Goal: Information Seeking & Learning: Learn about a topic

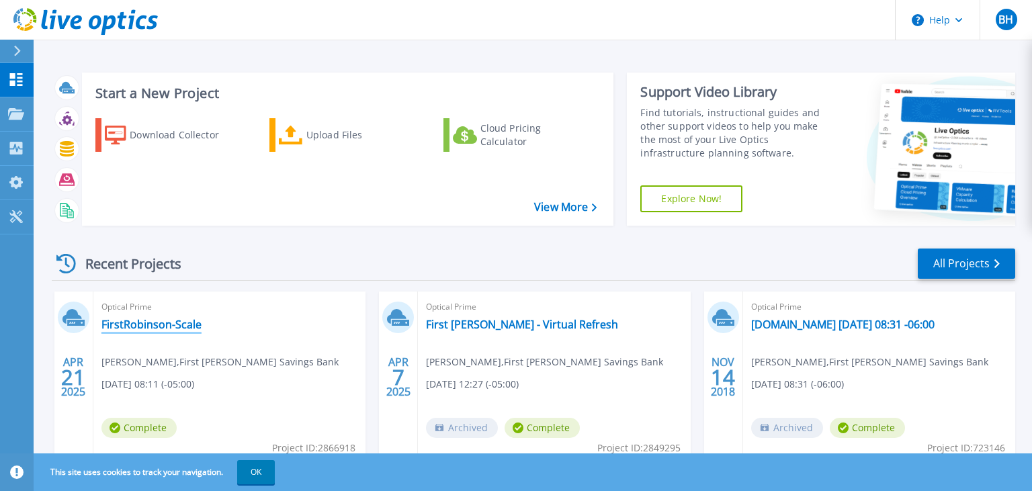
click at [173, 324] on link "FirstRobinson-Scale" at bounding box center [151, 324] width 100 height 13
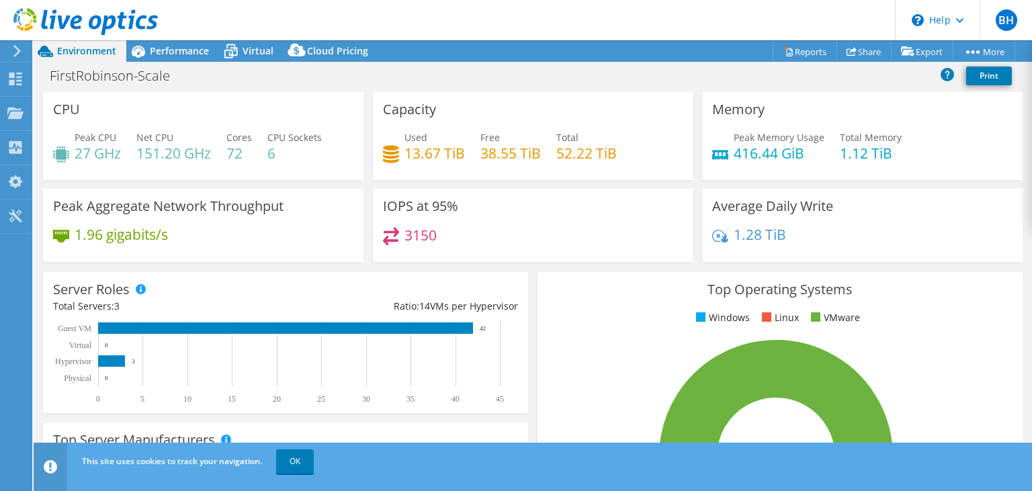
select select "USEast"
select select "USD"
click at [19, 47] on icon at bounding box center [17, 51] width 10 height 12
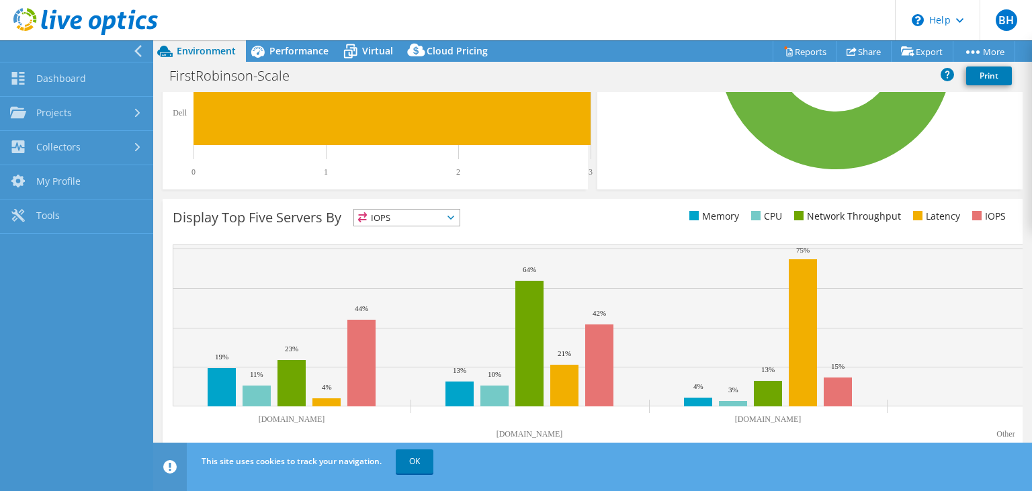
scroll to position [54, 0]
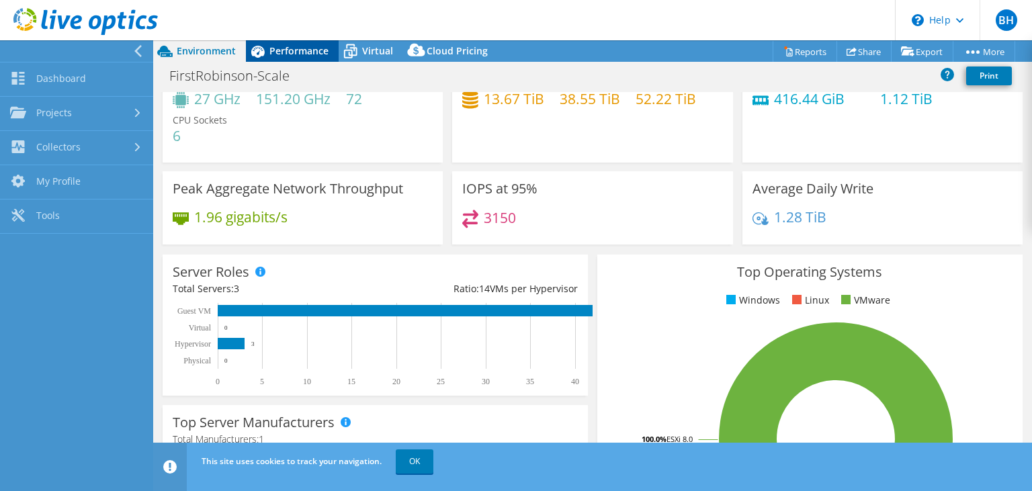
click at [281, 50] on span "Performance" at bounding box center [298, 50] width 59 height 13
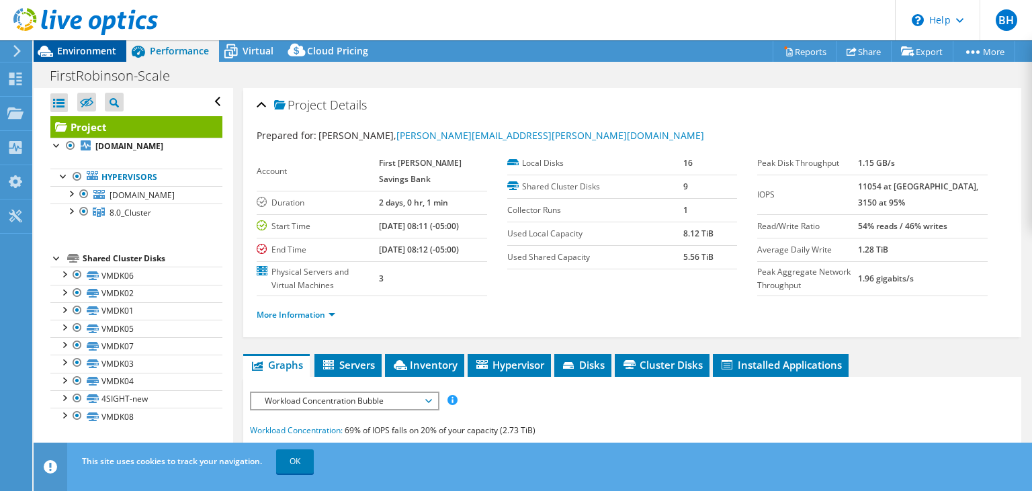
click at [110, 52] on span "Environment" at bounding box center [86, 50] width 59 height 13
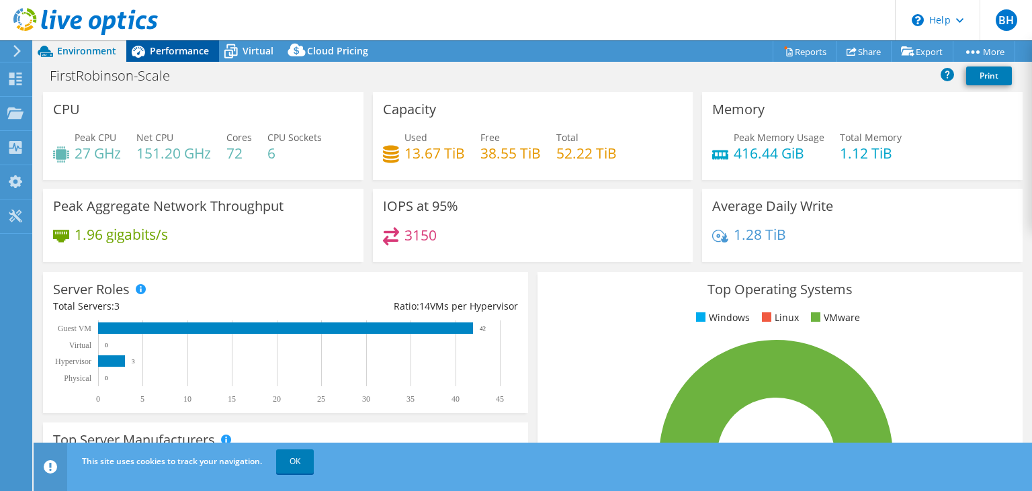
click at [161, 52] on span "Performance" at bounding box center [179, 50] width 59 height 13
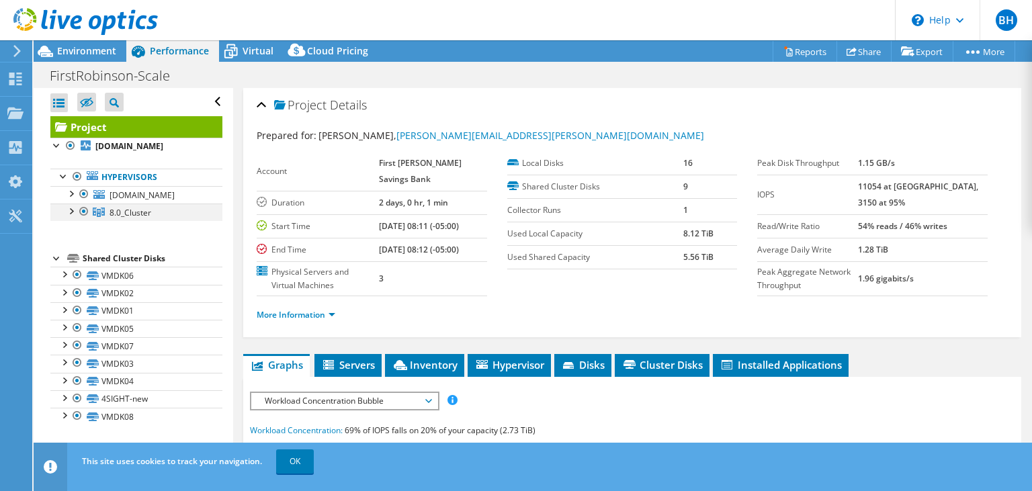
click at [74, 208] on div at bounding box center [70, 210] width 13 height 13
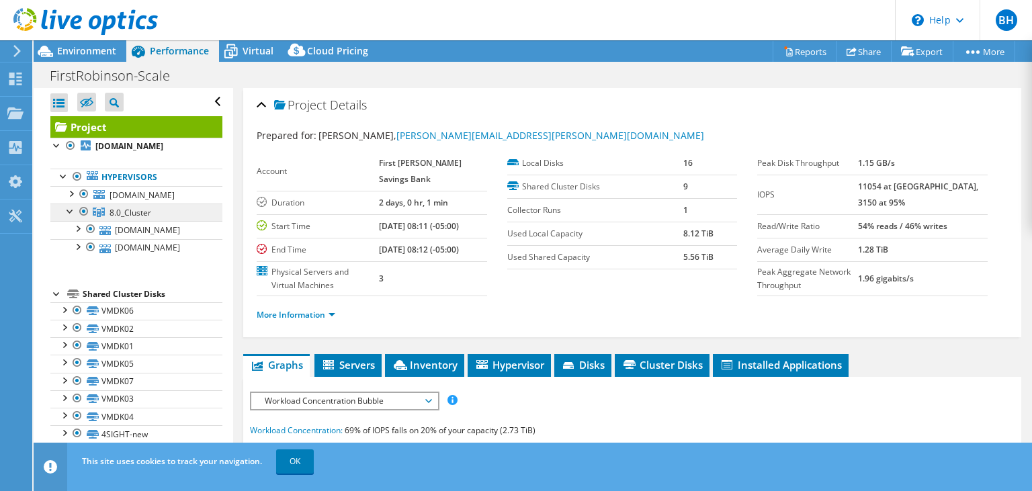
click at [122, 214] on span "8.0_Cluster" at bounding box center [131, 212] width 42 height 11
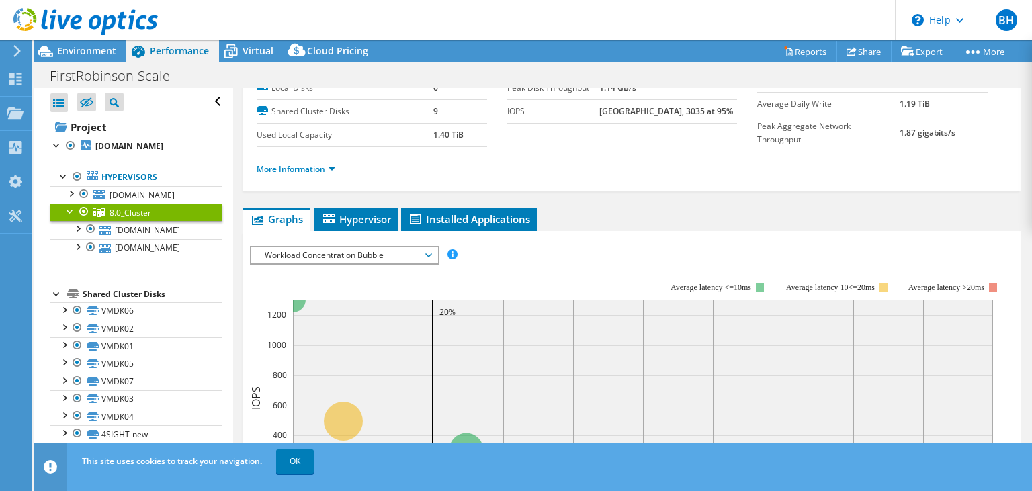
scroll to position [28, 0]
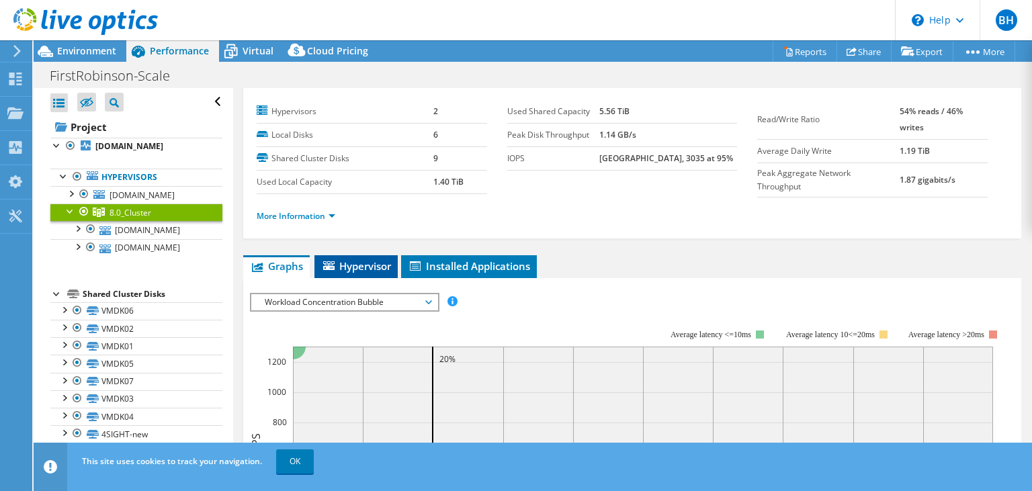
click at [374, 259] on span "Hypervisor" at bounding box center [356, 265] width 70 height 13
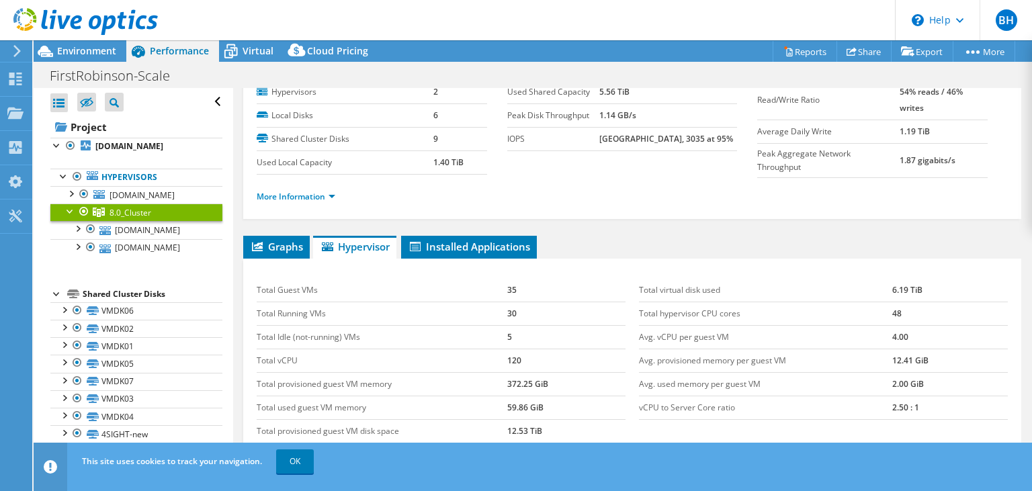
scroll to position [0, 0]
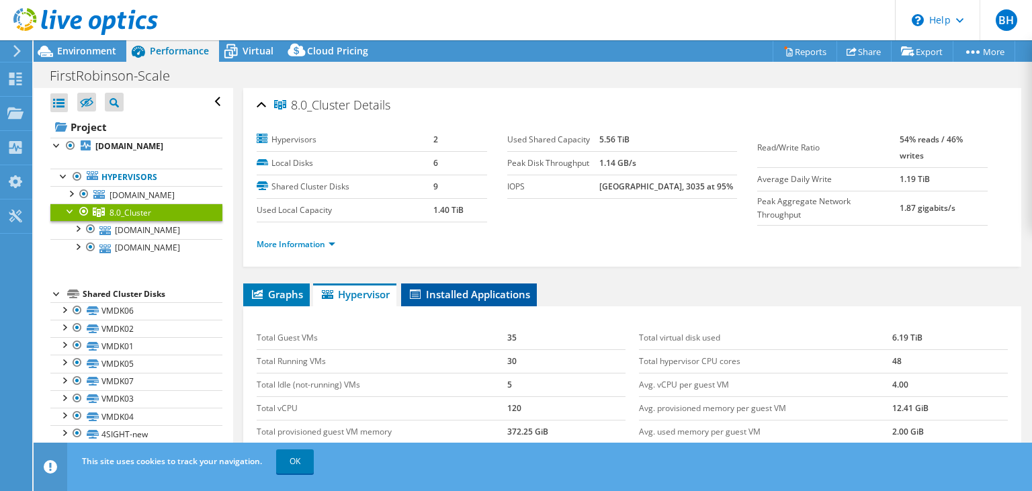
click at [511, 288] on span "Installed Applications" at bounding box center [469, 294] width 122 height 13
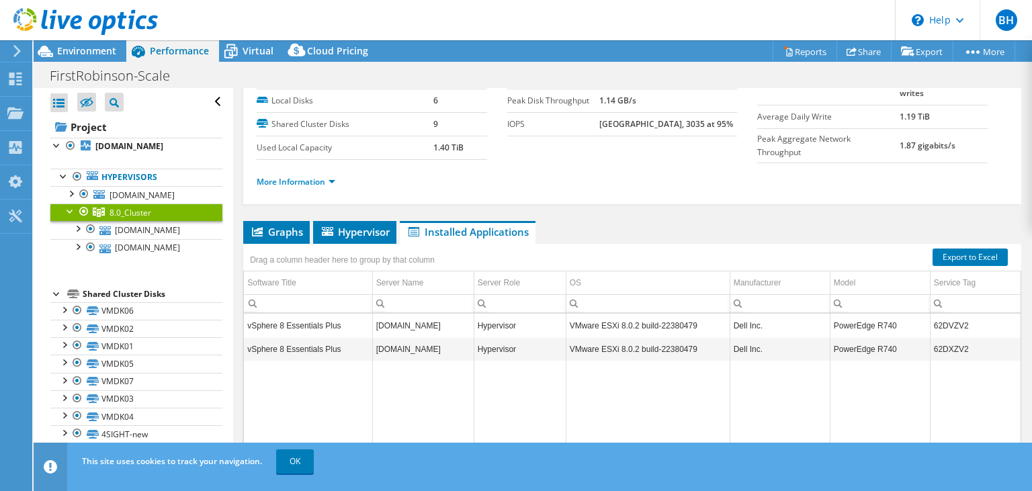
scroll to position [129, 0]
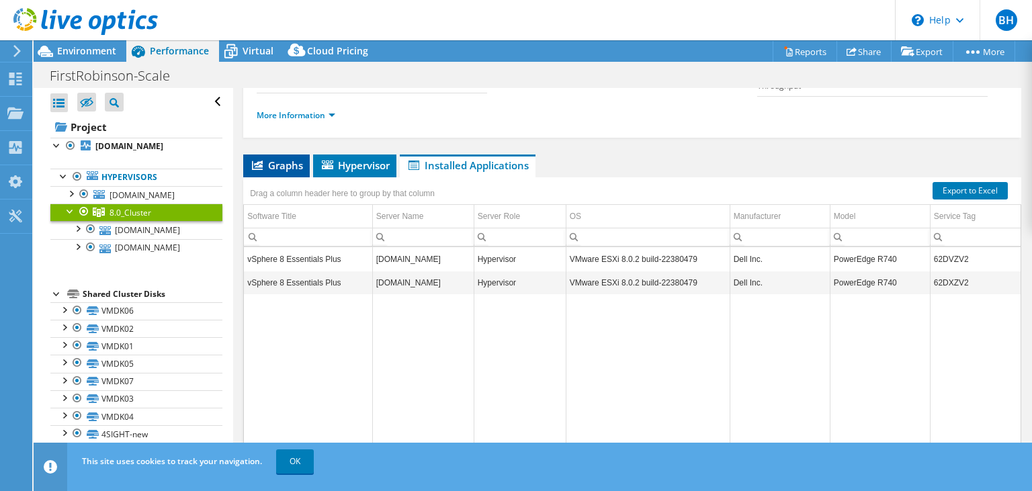
click at [276, 163] on span "Graphs" at bounding box center [276, 165] width 53 height 13
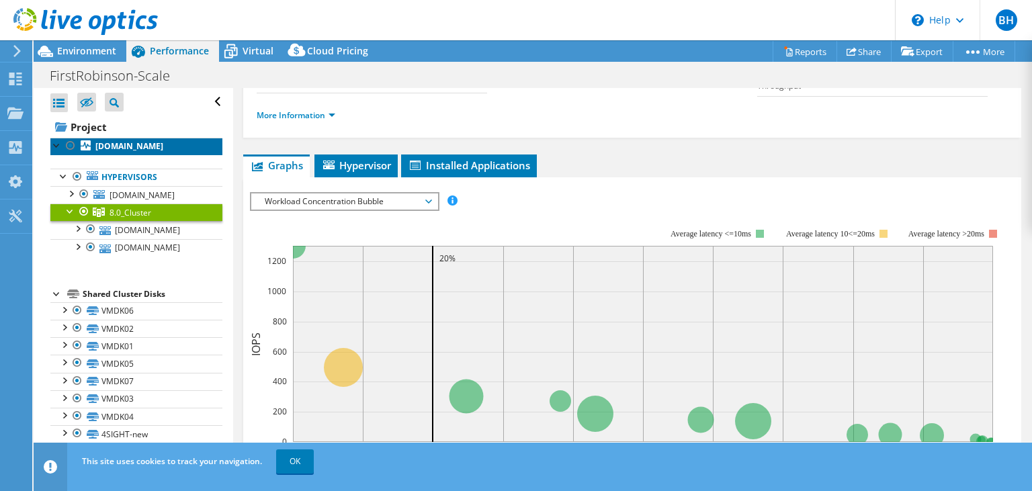
click at [141, 148] on b "esx-frsb3.frsb.net" at bounding box center [129, 145] width 68 height 11
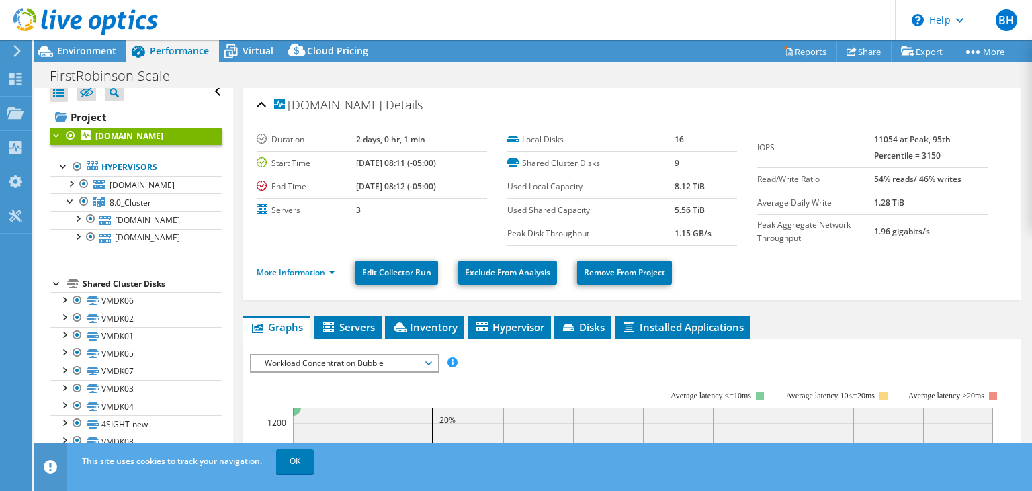
scroll to position [0, 0]
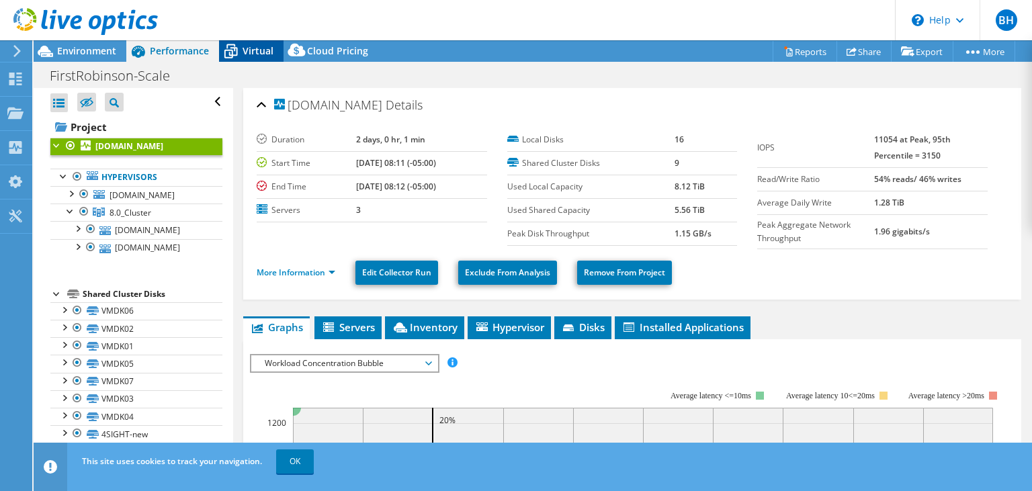
click at [234, 55] on icon at bounding box center [230, 52] width 13 height 11
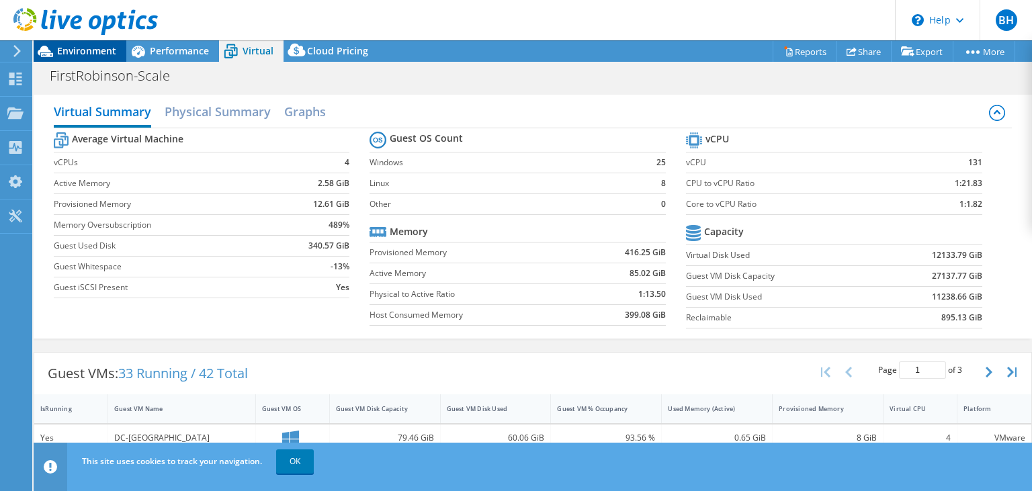
click at [89, 56] on span "Environment" at bounding box center [86, 50] width 59 height 13
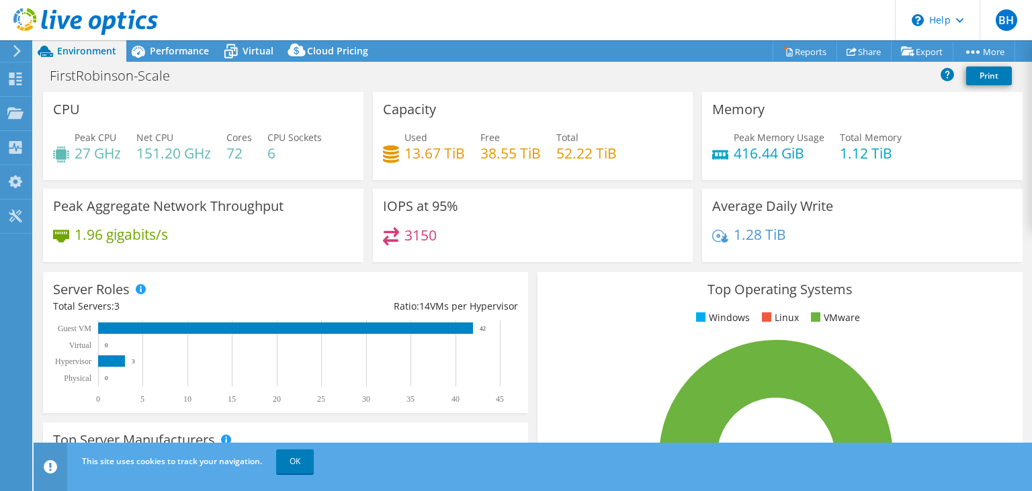
click at [400, 116] on h3 "Capacity" at bounding box center [409, 109] width 53 height 15
click at [165, 52] on span "Performance" at bounding box center [179, 50] width 59 height 13
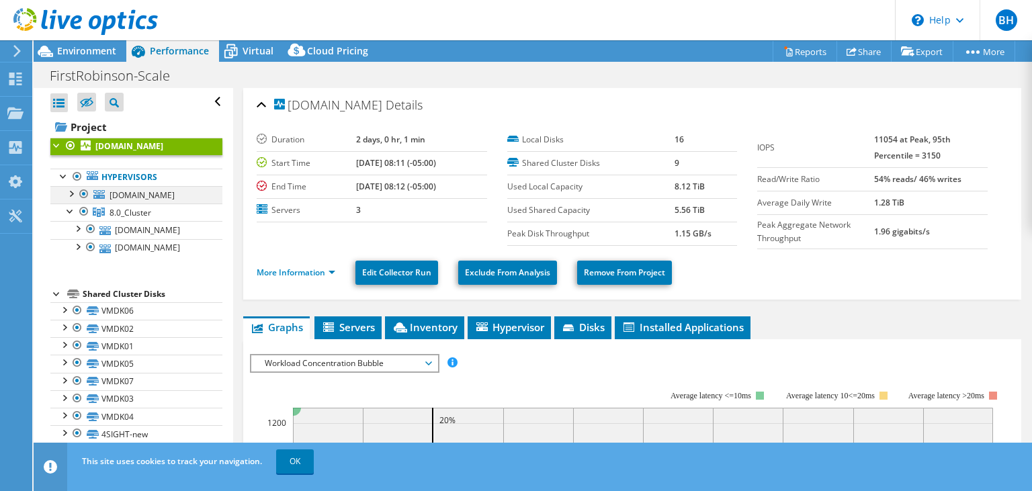
click at [69, 195] on div at bounding box center [70, 192] width 13 height 13
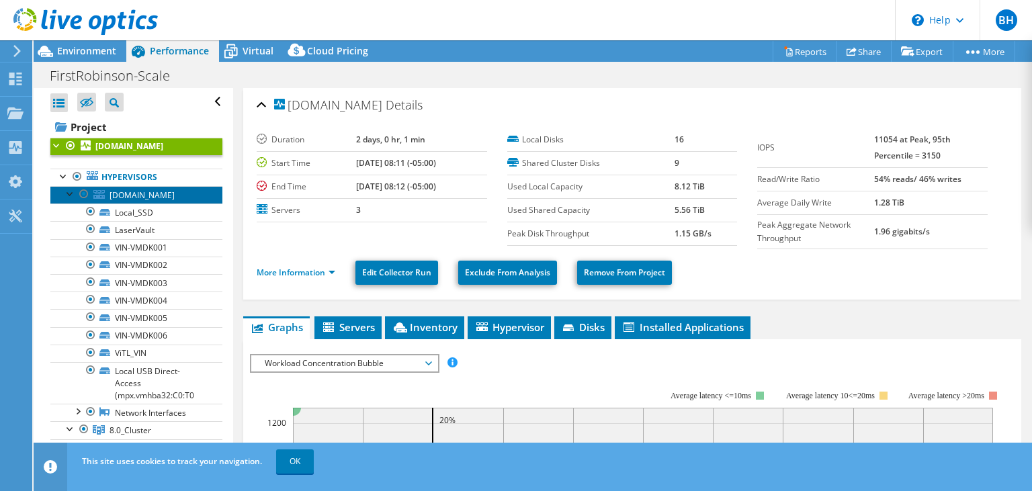
click at [151, 195] on span "esx-frsb3.frsb.net" at bounding box center [142, 194] width 65 height 11
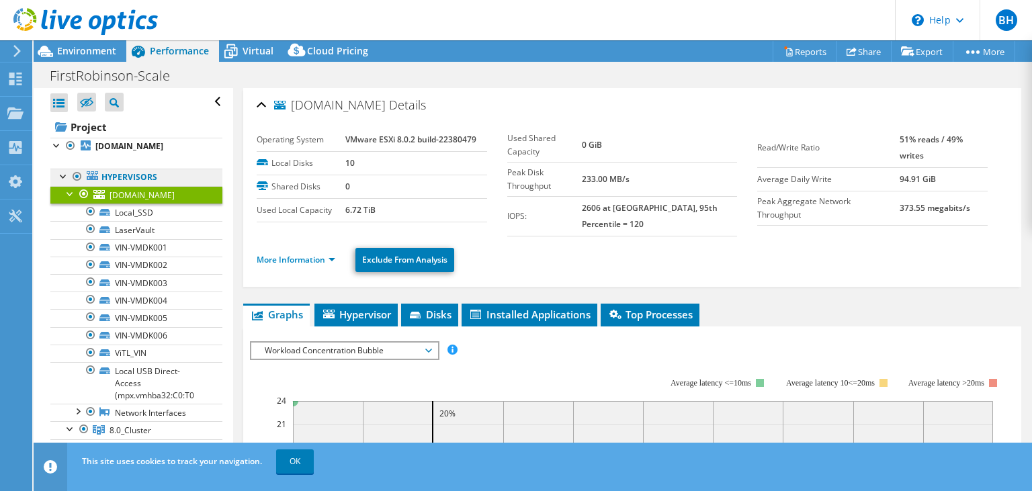
click at [148, 176] on link "Hypervisors" at bounding box center [136, 177] width 172 height 17
click at [166, 175] on link "Hypervisors" at bounding box center [136, 177] width 172 height 17
click at [320, 254] on link "More Information" at bounding box center [296, 259] width 79 height 11
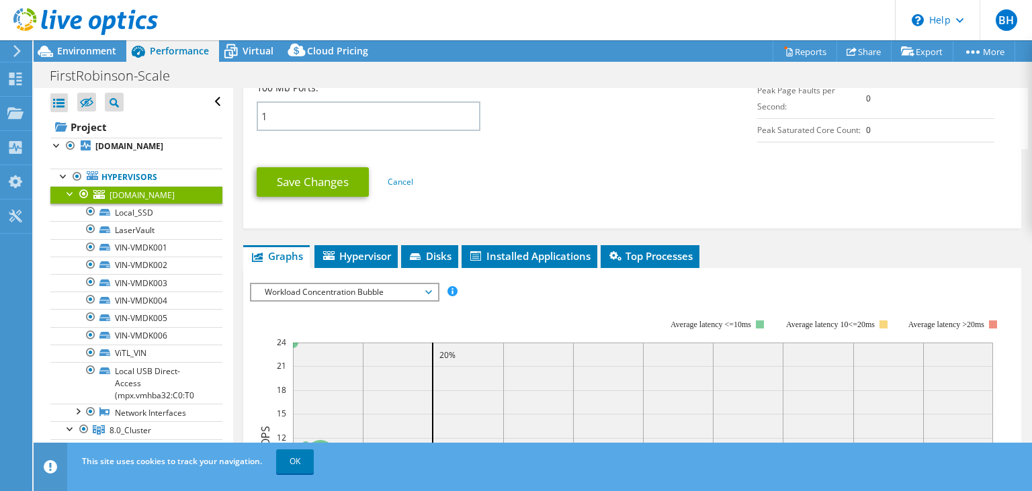
scroll to position [710, 0]
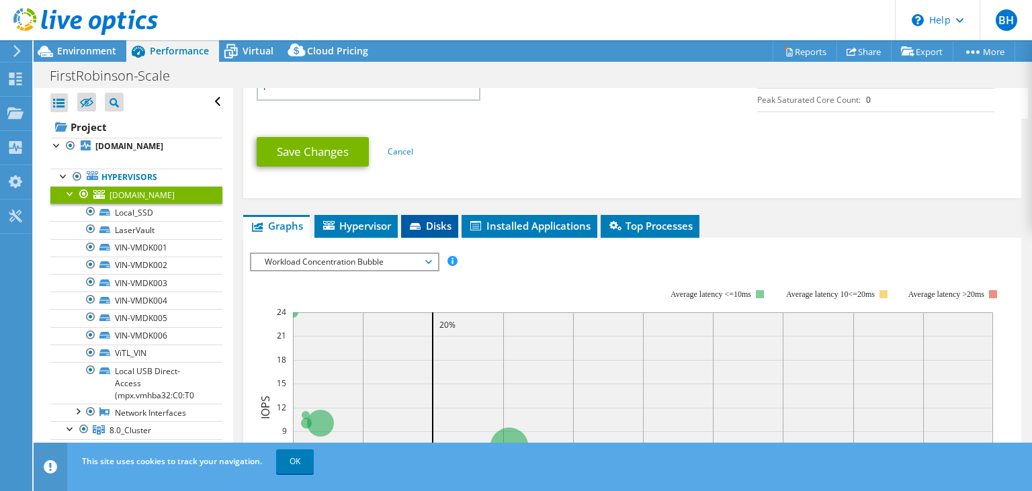
click at [434, 219] on span "Disks" at bounding box center [430, 225] width 44 height 13
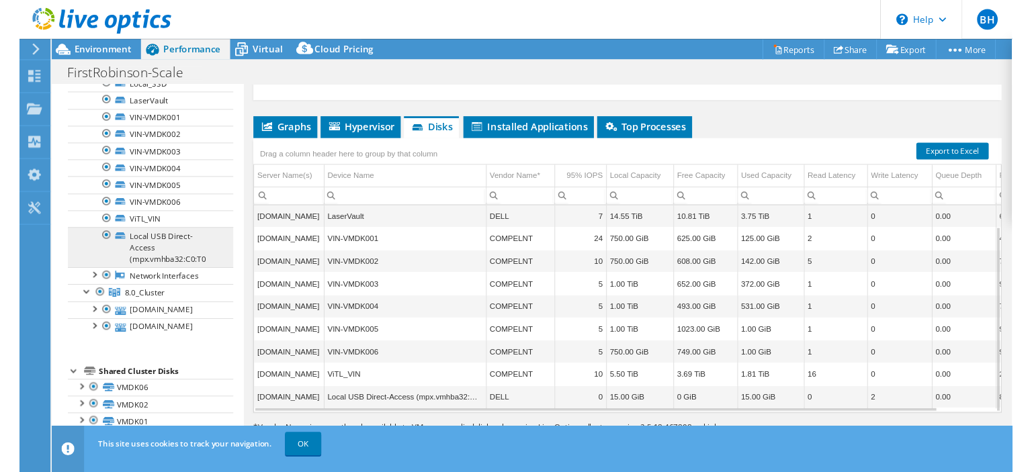
scroll to position [129, 0]
